Goal: Task Accomplishment & Management: Manage account settings

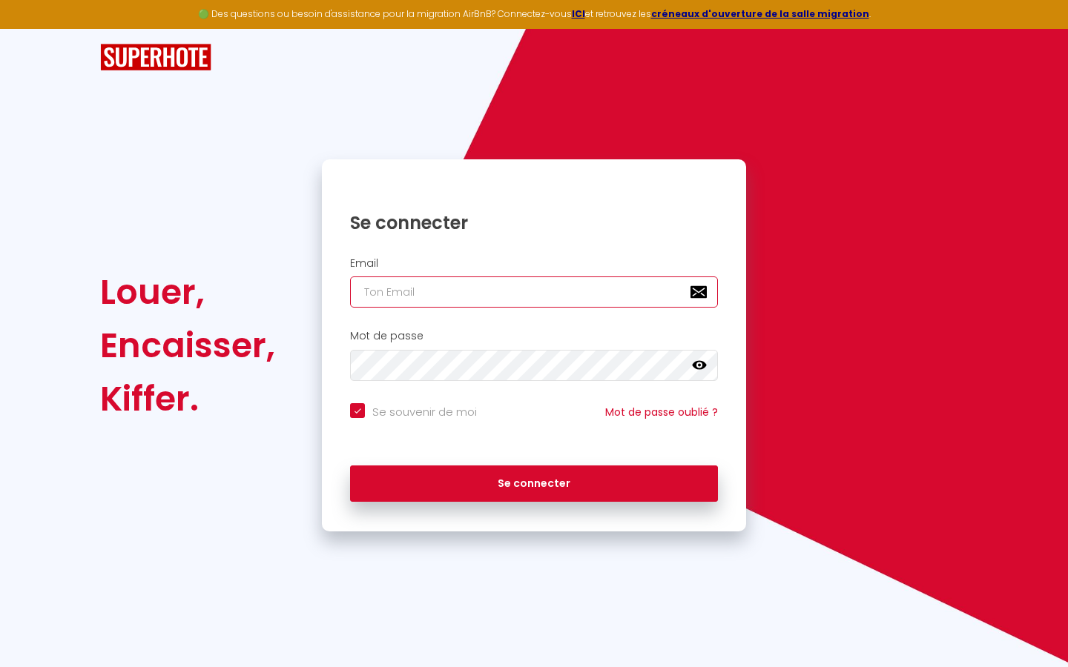
type input "l"
checkbox input "true"
type input "le"
checkbox input "true"
type input "les"
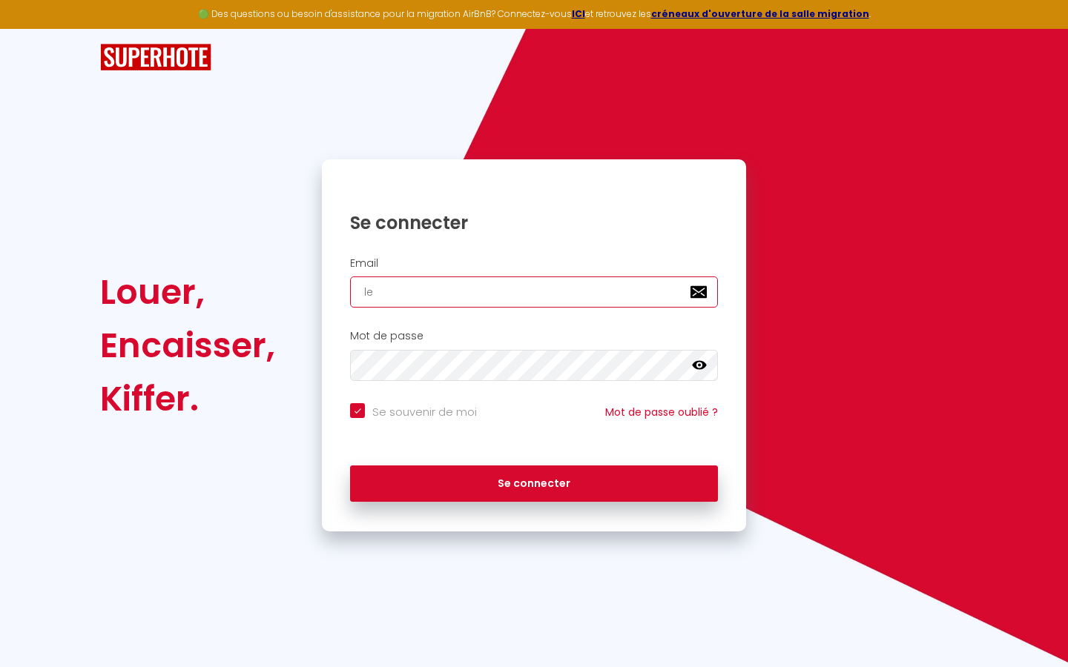
checkbox input "true"
type input "lesp"
checkbox input "true"
type input "lespa"
checkbox input "true"
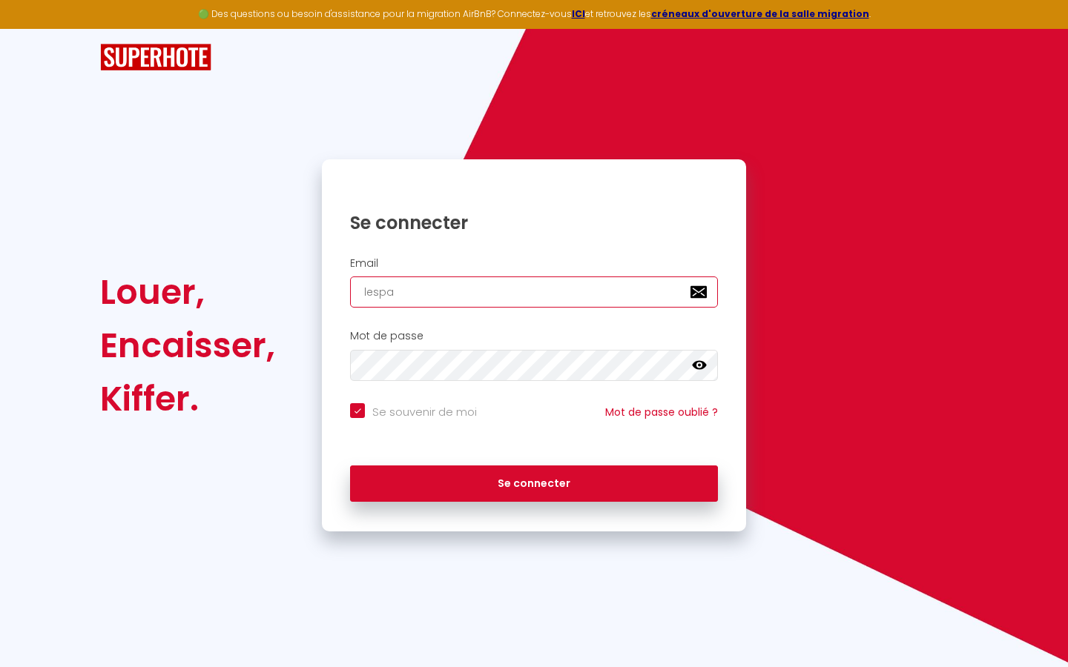
type input "lespac"
checkbox input "true"
type input "lespace"
checkbox input "true"
type input "lespaced"
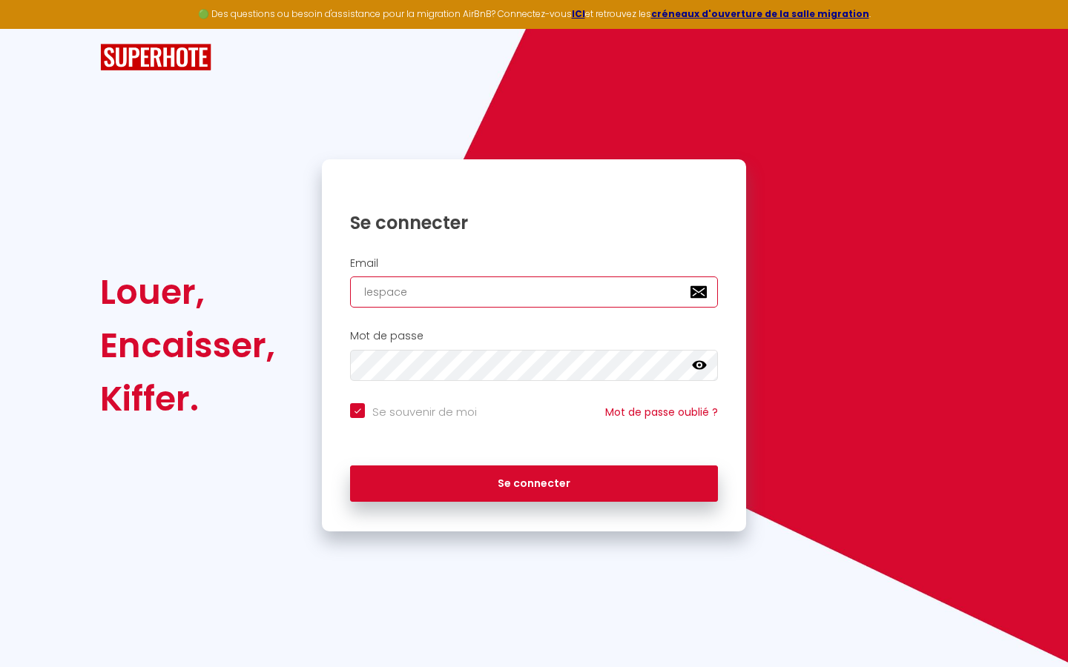
checkbox input "true"
type input "lespacede"
checkbox input "true"
type input "lespacedet"
checkbox input "true"
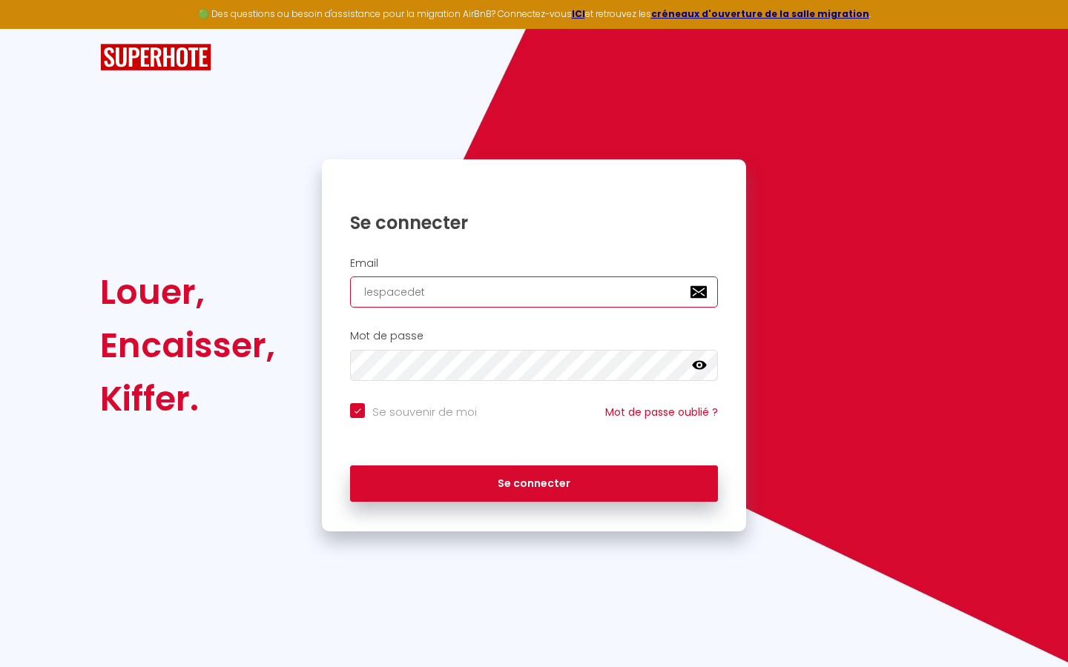
type input "lespacedete"
checkbox input "true"
type input "lespacedeten"
checkbox input "true"
type input "lespacedetent"
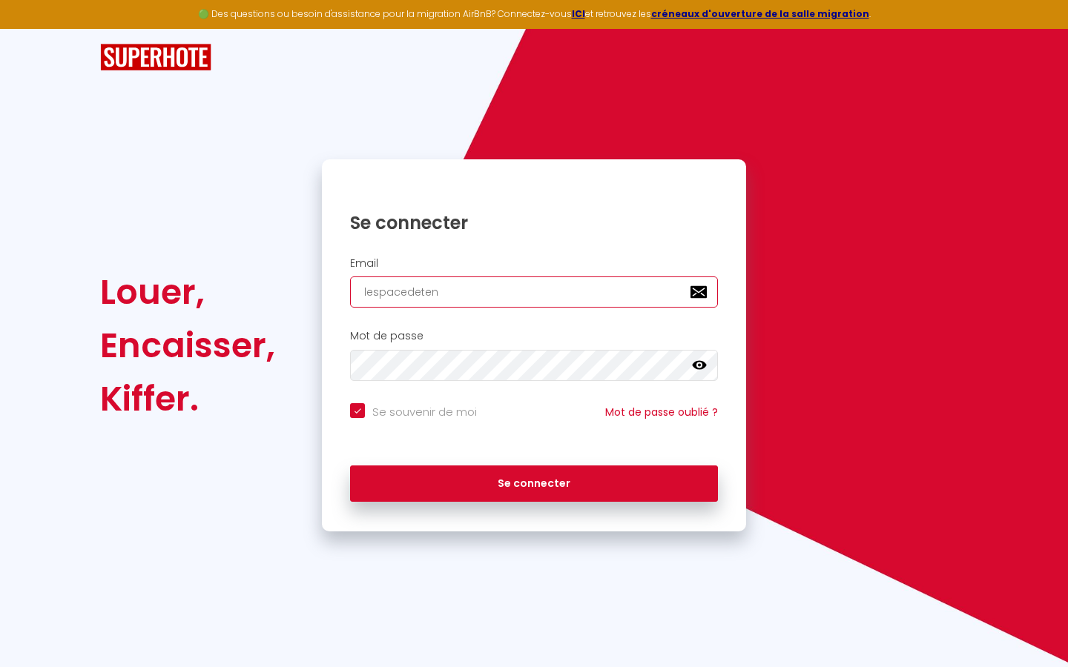
checkbox input "true"
type input "lespacedetente"
checkbox input "true"
type input "lespacedetente@"
checkbox input "true"
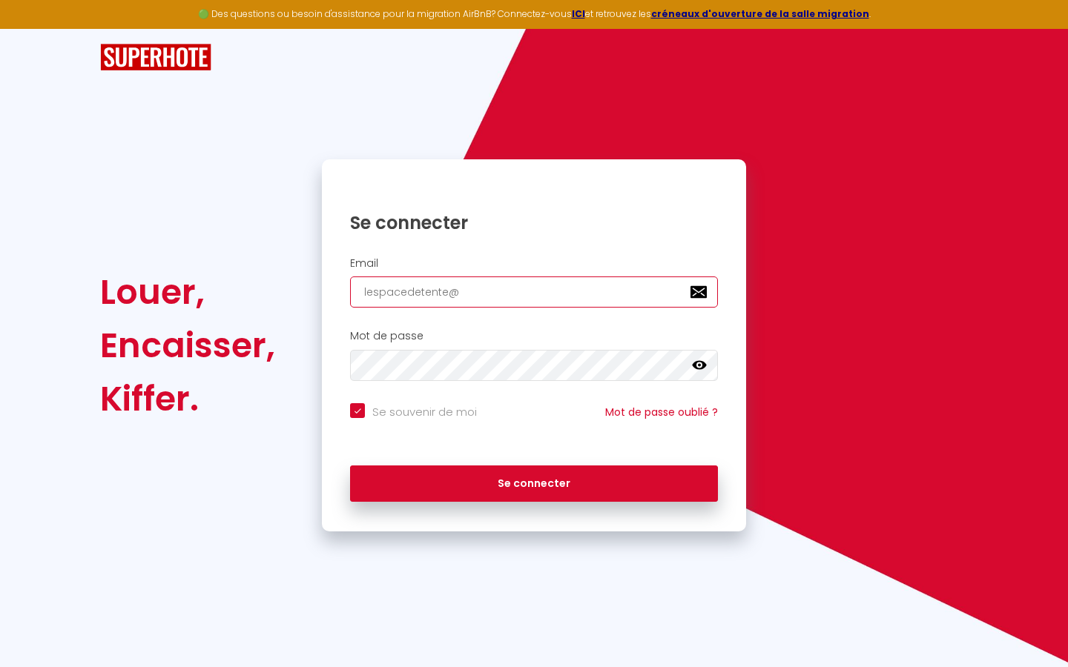
type input "lespacedetente@g"
checkbox input "true"
type input "lespacedetente@gm"
checkbox input "true"
type input "lespacedetente@gma"
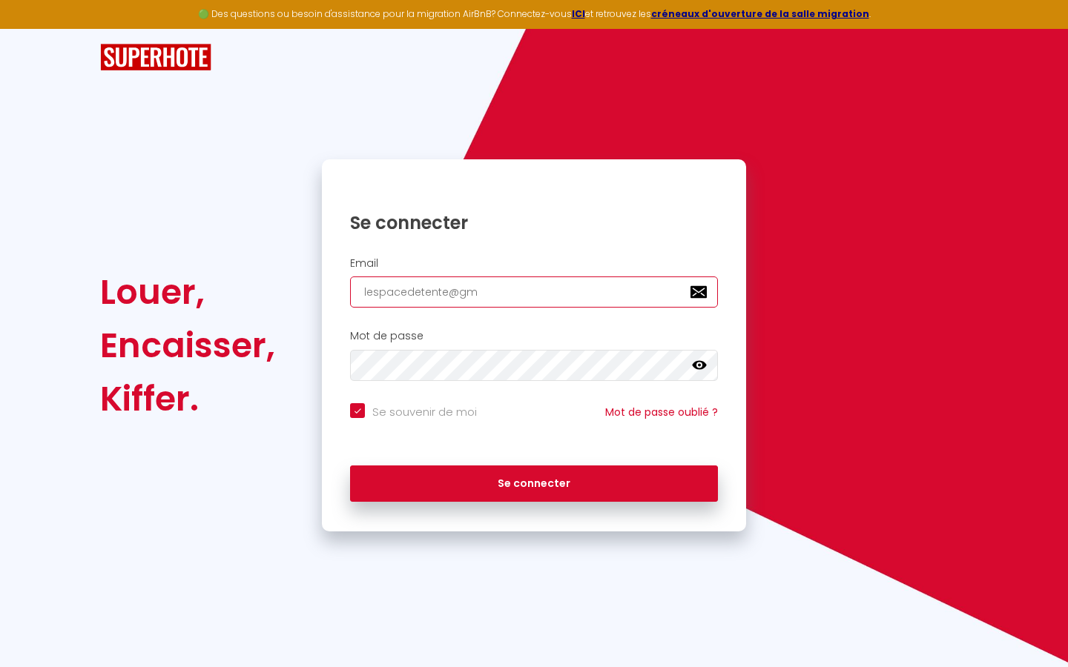
checkbox input "true"
type input "lespacedetente@gmai"
checkbox input "true"
type input "[EMAIL_ADDRESS]"
checkbox input "true"
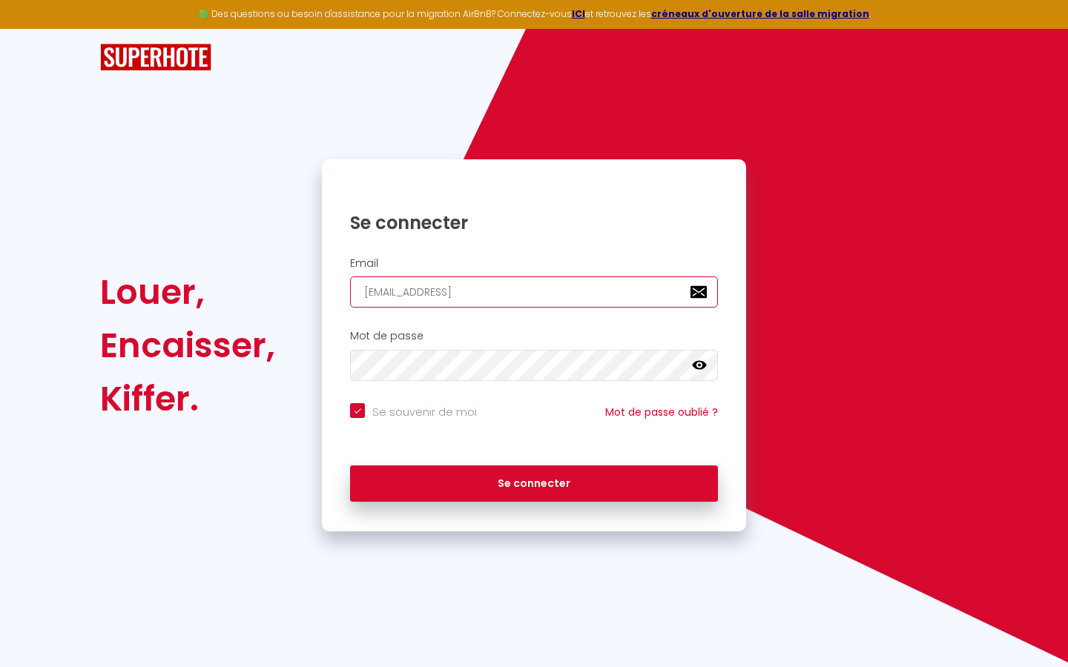
type input "[EMAIL_ADDRESS]."
checkbox input "true"
type input "lespacedetente@gmail.c"
checkbox input "true"
type input "[EMAIL_ADDRESS][DOMAIN_NAME]"
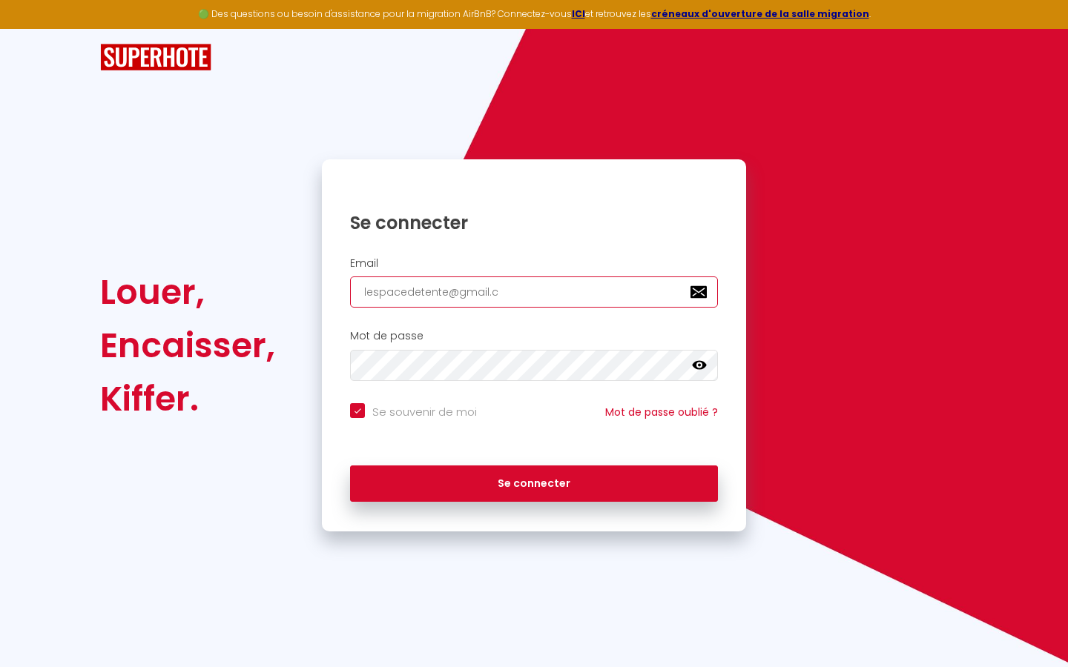
checkbox input "true"
type input "[EMAIL_ADDRESS][DOMAIN_NAME]"
checkbox input "true"
